Goal: Transaction & Acquisition: Purchase product/service

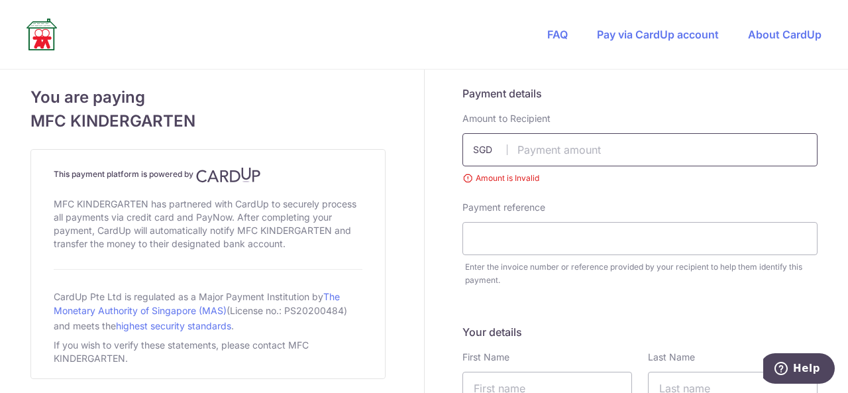
click at [526, 151] on input "text" at bounding box center [639, 149] width 355 height 33
paste input "2061.19"
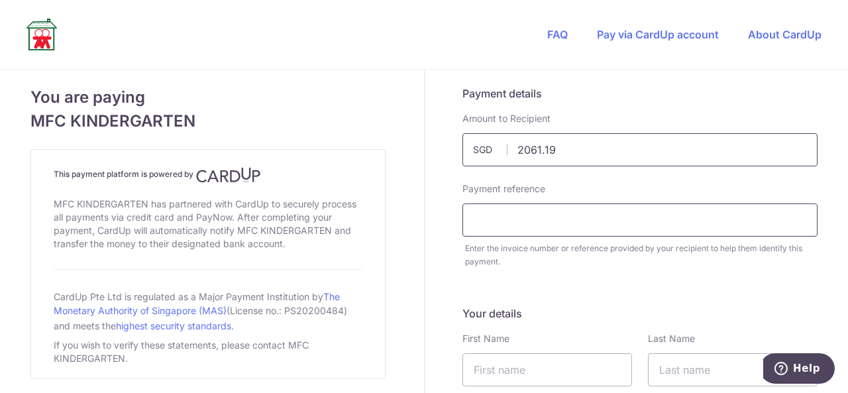
type input "2061.19"
click at [553, 223] on input "text" at bounding box center [639, 219] width 355 height 33
click at [481, 221] on input "text" at bounding box center [639, 219] width 355 height 33
type input "[PERSON_NAME]"
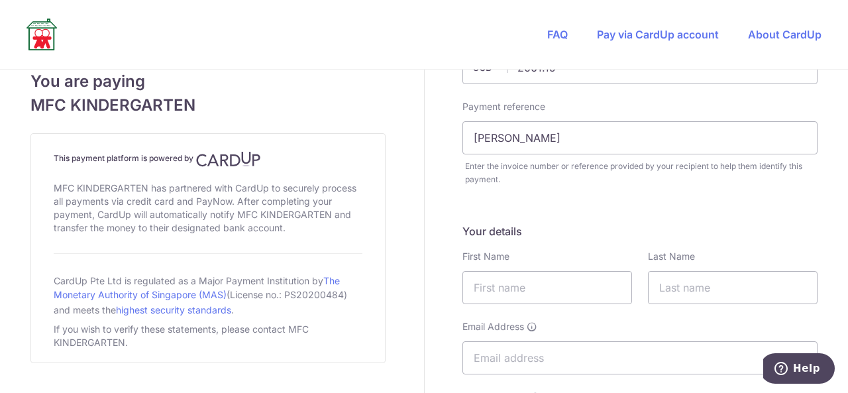
scroll to position [133, 0]
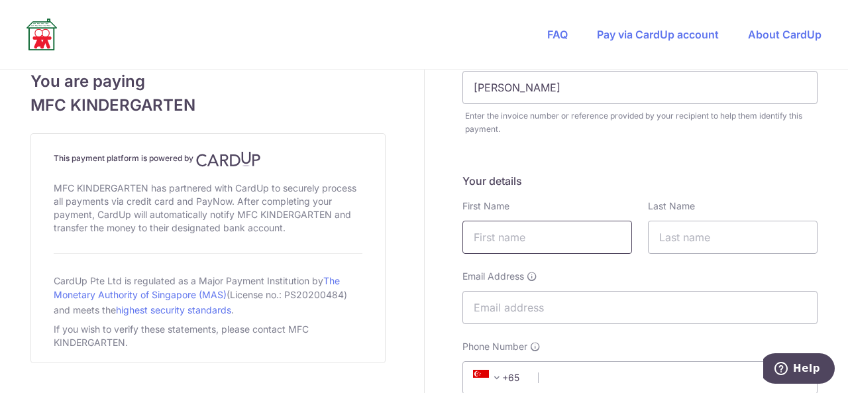
click at [535, 239] on input "text" at bounding box center [547, 237] width 170 height 33
type input "Shaad"
type input "[PERSON_NAME]"
type input "[EMAIL_ADDRESS][DOMAIN_NAME]"
type input "87501488"
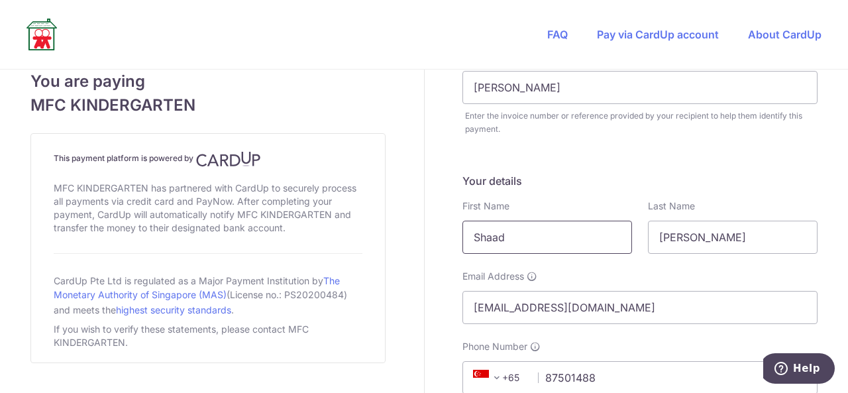
type input "309459"
type input "[STREET_ADDRESS]"
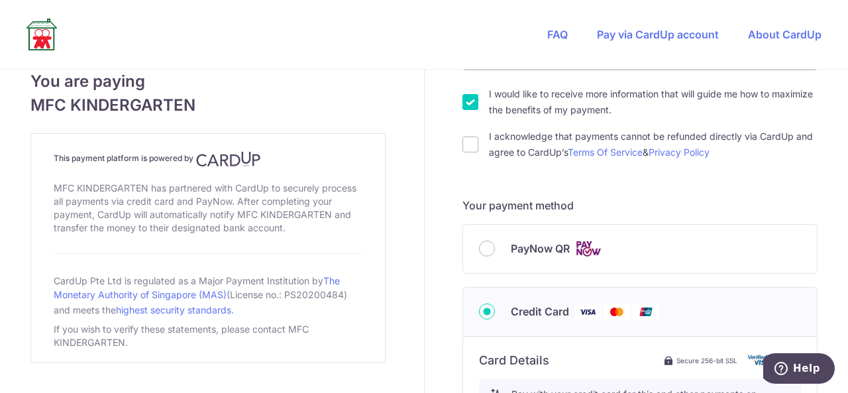
scroll to position [464, 0]
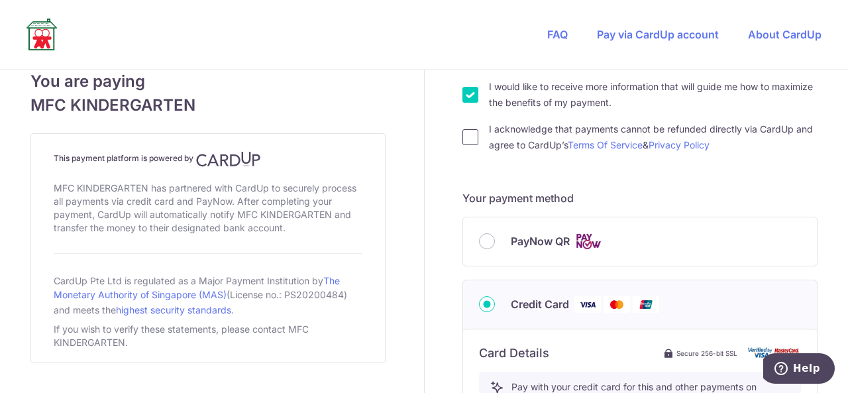
click at [463, 144] on input "I acknowledge that payments cannot be refunded directly via CardUp and agree to…" at bounding box center [470, 137] width 16 height 16
checkbox input "true"
click at [466, 101] on input "I would like to receive more information that will guide me how to maximize the…" at bounding box center [470, 95] width 16 height 16
checkbox input "false"
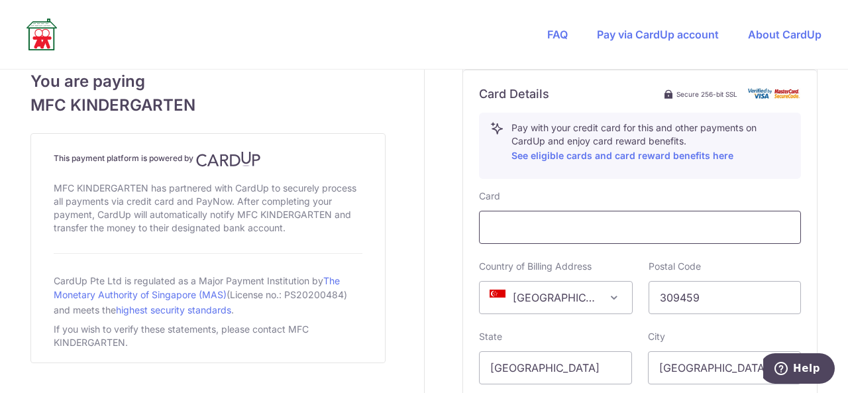
scroll to position [729, 0]
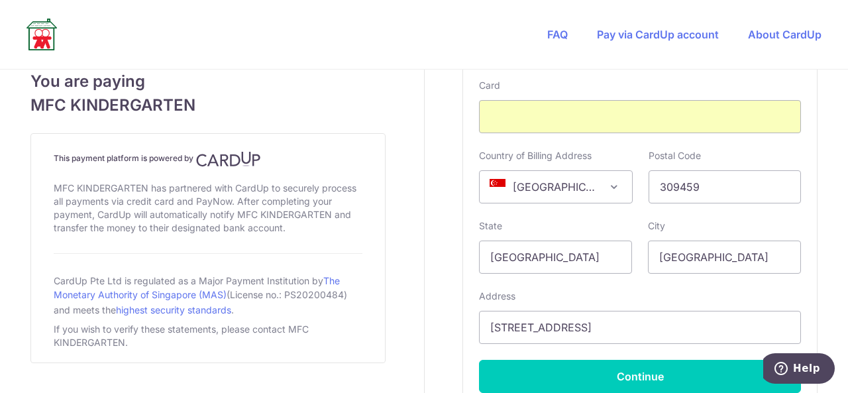
scroll to position [861, 0]
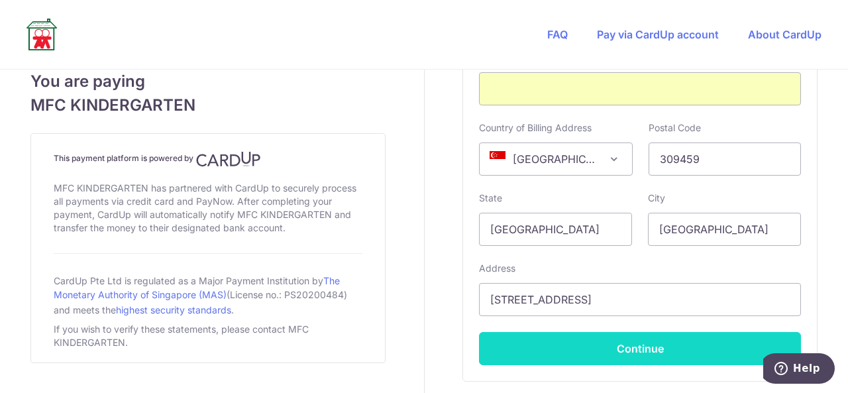
click at [612, 343] on button "Continue" at bounding box center [640, 348] width 322 height 33
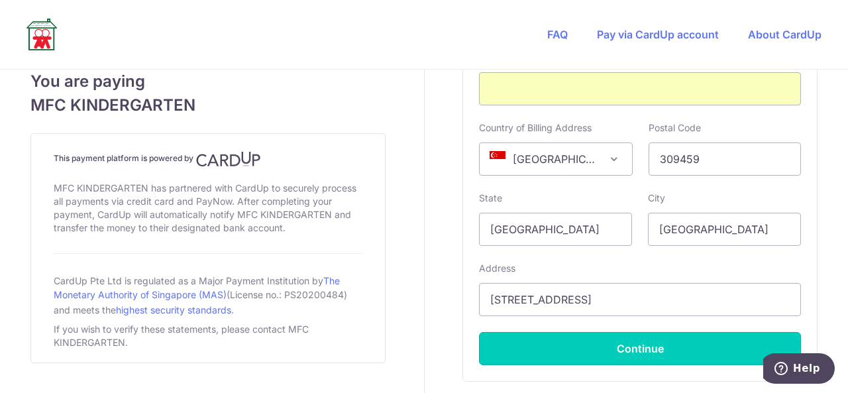
type input "**** 6126"
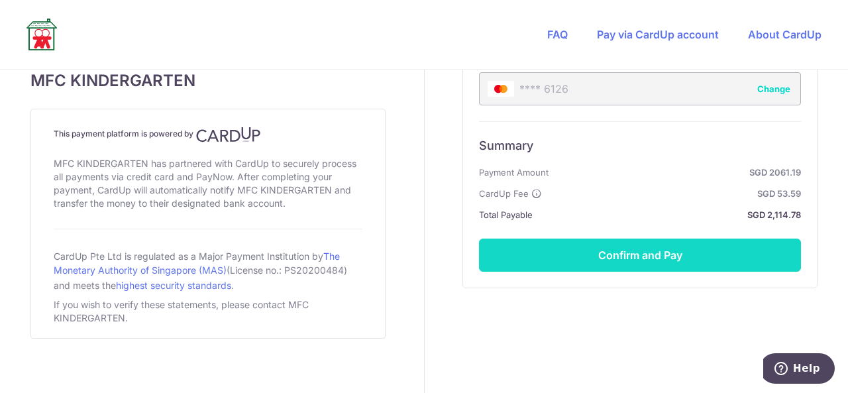
click at [612, 248] on button "Confirm and Pay" at bounding box center [640, 255] width 322 height 33
